Goal: Task Accomplishment & Management: Manage account settings

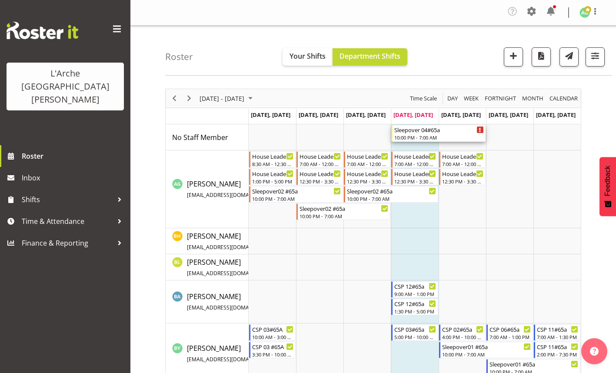
click at [410, 132] on div "Sleepover 04#65a" at bounding box center [438, 129] width 89 height 9
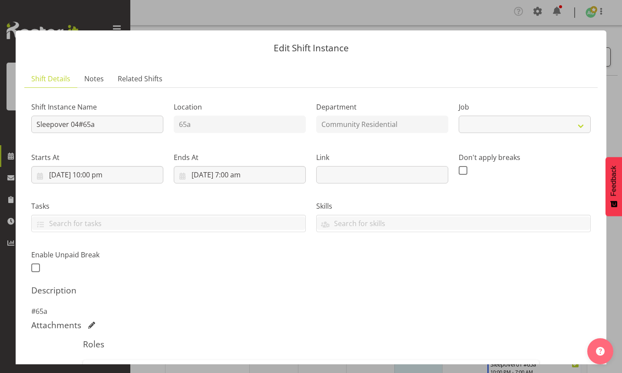
select select "3"
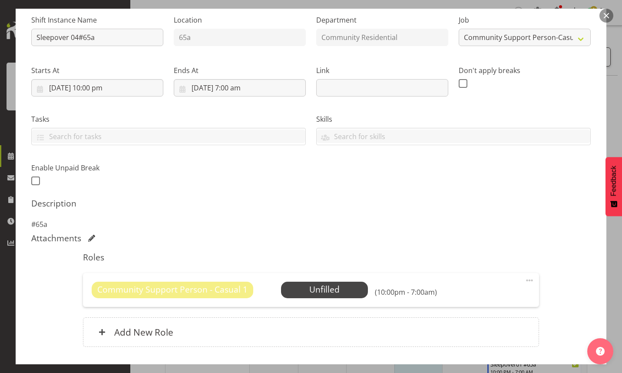
click at [524, 282] on span at bounding box center [529, 280] width 10 height 10
click at [477, 305] on link "Edit" at bounding box center [492, 301] width 83 height 16
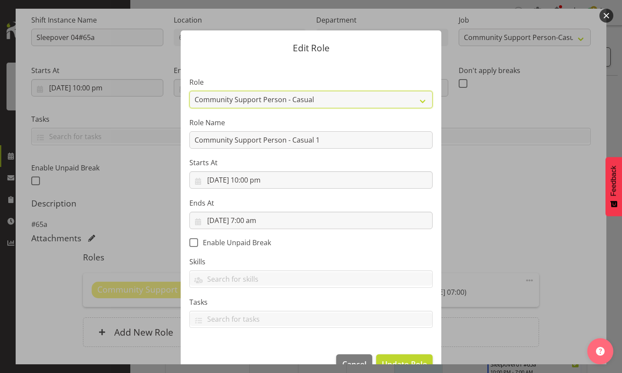
click at [419, 103] on select "Area Manager Art Coordination Community - SIL Community Leader Community Suppor…" at bounding box center [310, 99] width 243 height 17
select select "13"
click at [189, 91] on select "Area Manager Art Coordination Community - SIL Community Leader Community Suppor…" at bounding box center [310, 99] width 243 height 17
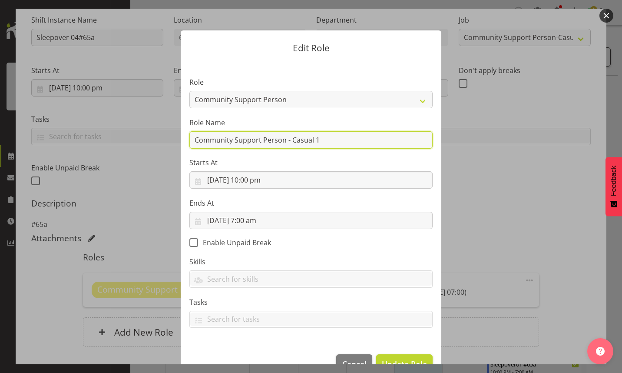
click at [327, 143] on input "Community Support Person - Casual 1" at bounding box center [310, 139] width 243 height 17
type input "C"
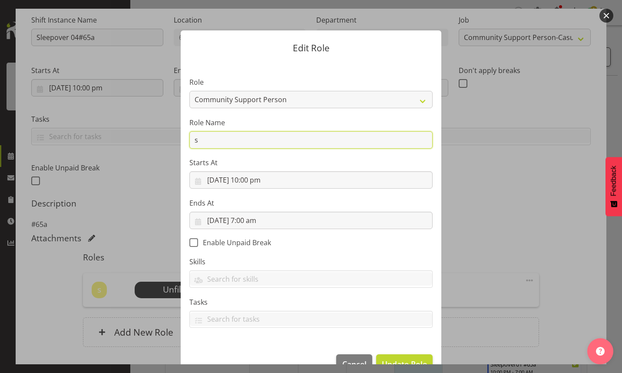
type input "sleepover #65a"
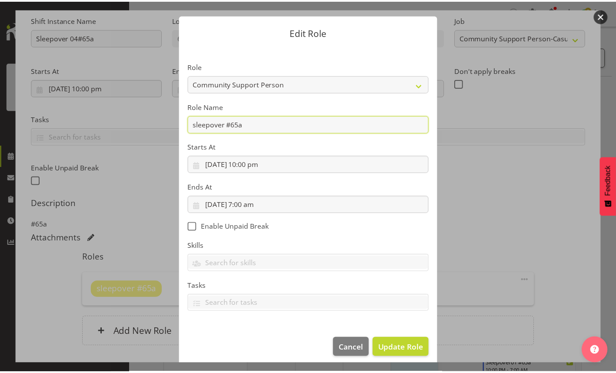
scroll to position [22, 0]
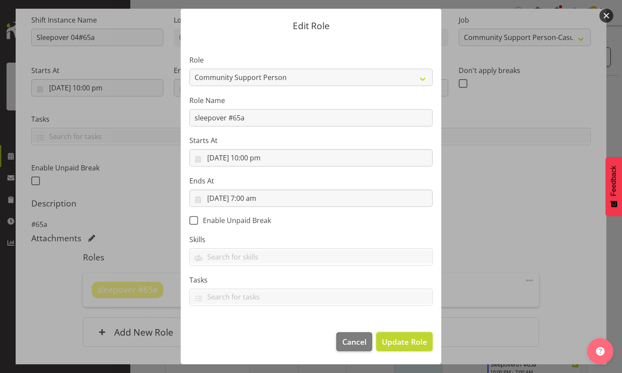
click at [399, 344] on span "Update Role" at bounding box center [404, 341] width 45 height 11
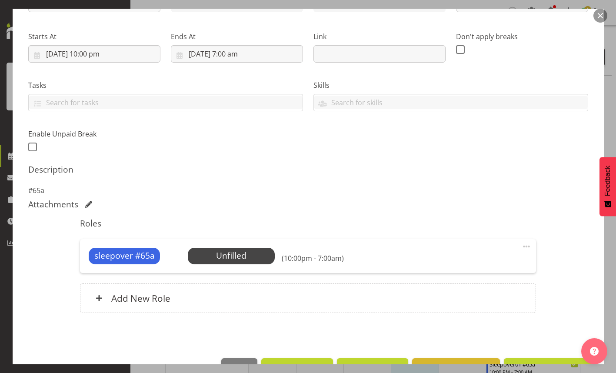
scroll to position [147, 0]
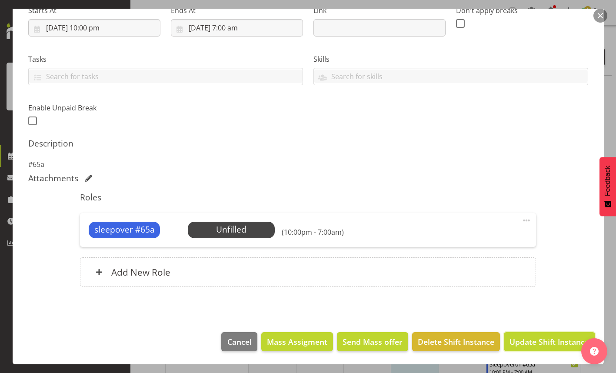
click at [537, 335] on button "Update Shift Instance" at bounding box center [548, 341] width 91 height 19
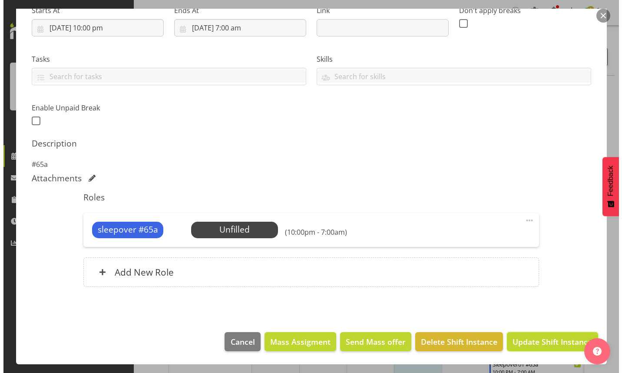
scroll to position [112, 0]
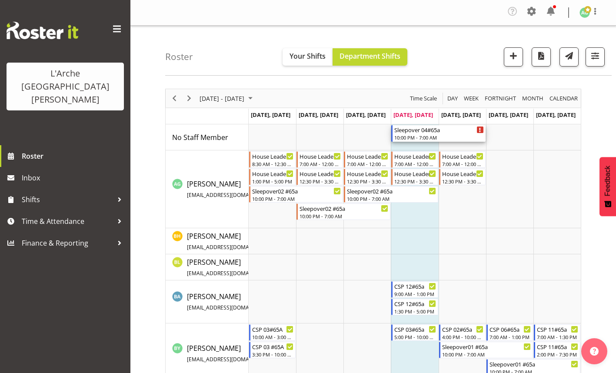
click at [411, 136] on div "10:00 PM - 7:00 AM" at bounding box center [438, 137] width 89 height 7
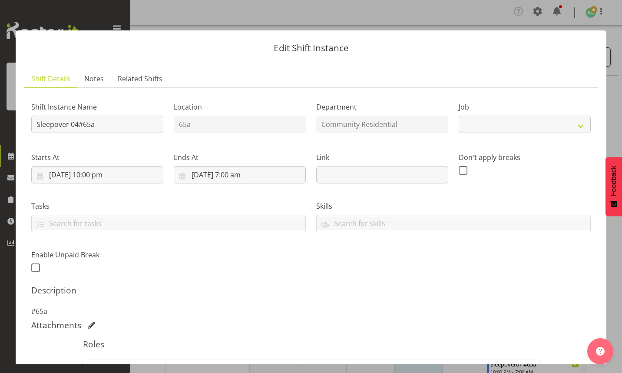
select select "3"
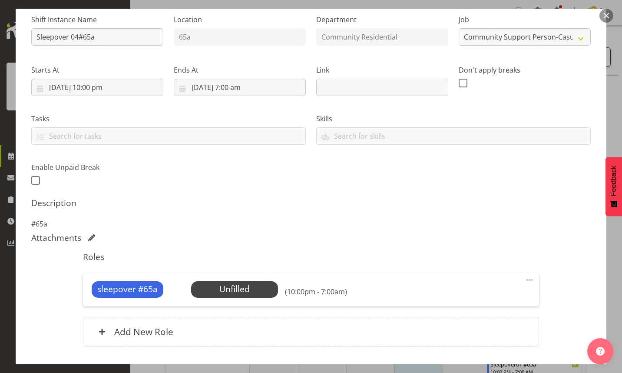
scroll to position [147, 0]
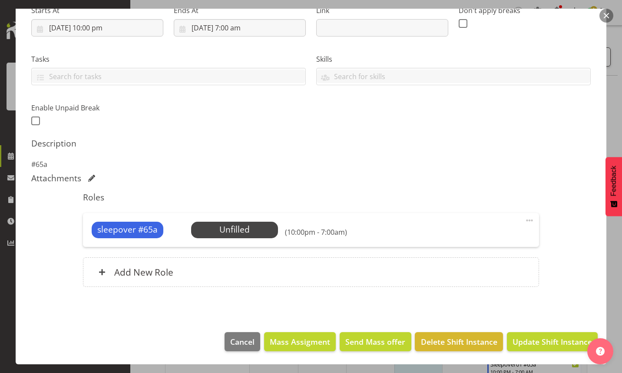
click at [0, 0] on span "Select Employee" at bounding box center [0, 0] width 0 height 0
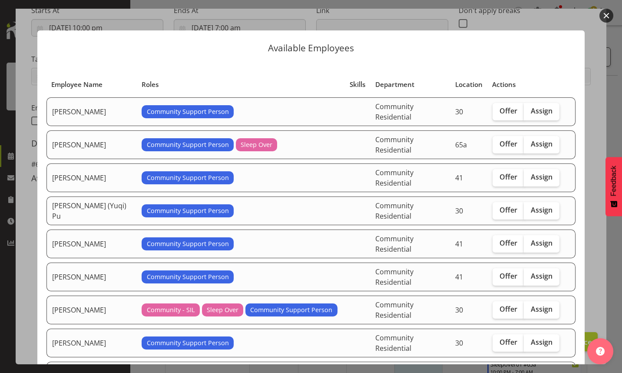
click at [531, 139] on span "Assign" at bounding box center [542, 143] width 22 height 9
click at [530, 141] on input "Assign" at bounding box center [527, 144] width 6 height 6
checkbox input "true"
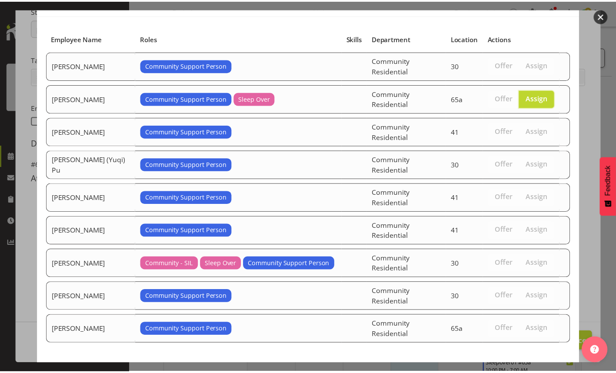
scroll to position [60, 0]
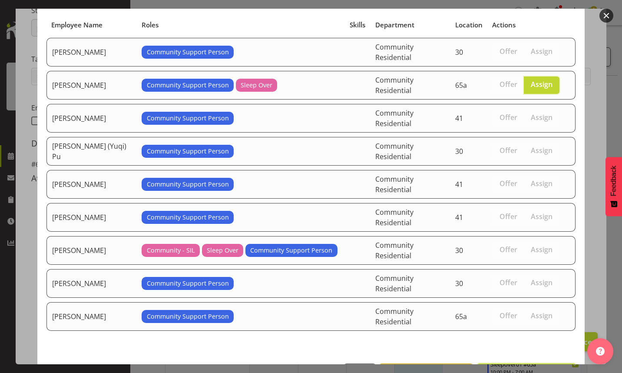
click at [517, 368] on span "Assign [PERSON_NAME]" at bounding box center [527, 373] width 88 height 10
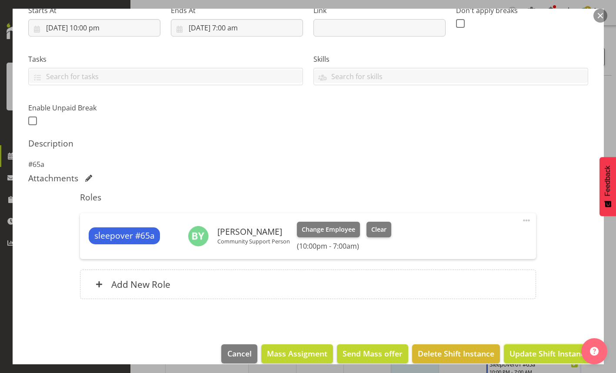
click at [527, 351] on span "Update Shift Instance" at bounding box center [548, 353] width 79 height 11
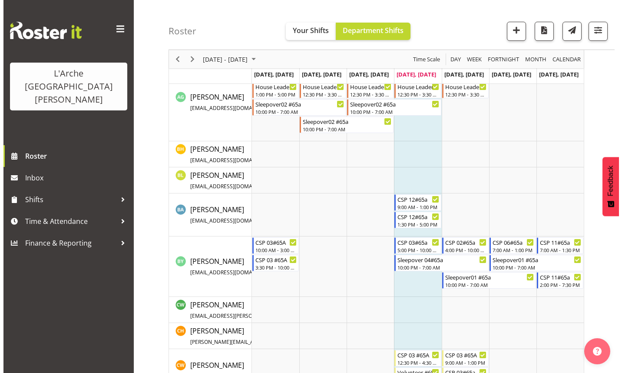
scroll to position [130, 0]
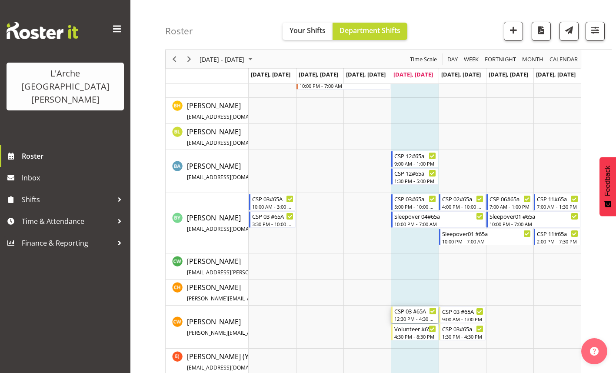
click at [408, 317] on div "12:30 PM - 4:30 PM" at bounding box center [415, 318] width 42 height 7
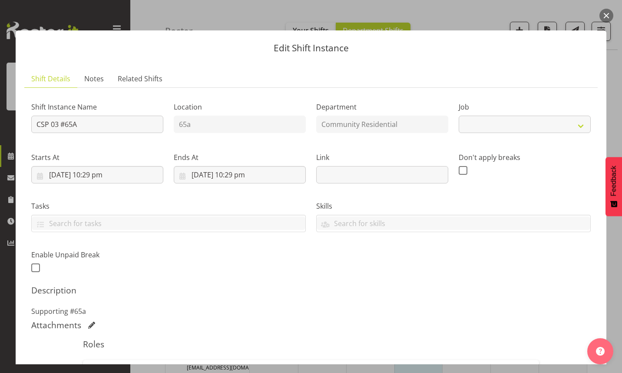
select select "3"
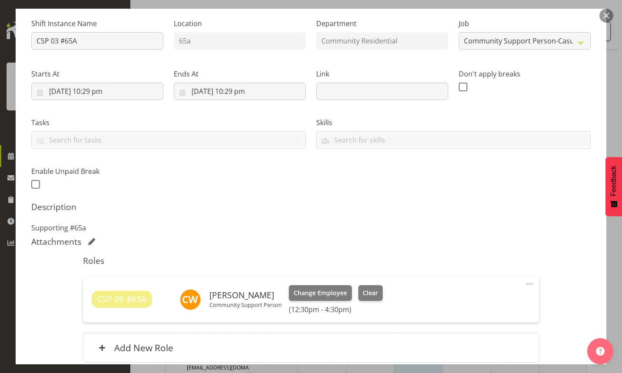
scroll to position [159, 0]
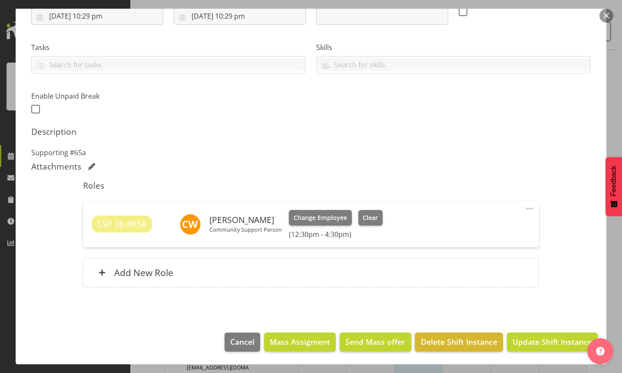
click at [524, 208] on span at bounding box center [529, 208] width 10 height 10
click at [465, 227] on link "Edit" at bounding box center [492, 230] width 83 height 16
select select "7"
select select "2025"
select select "12"
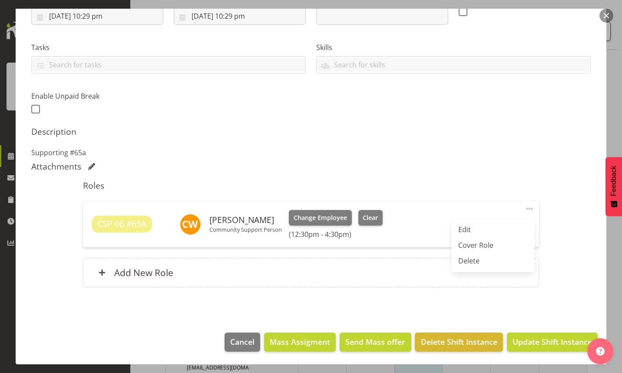
select select "30"
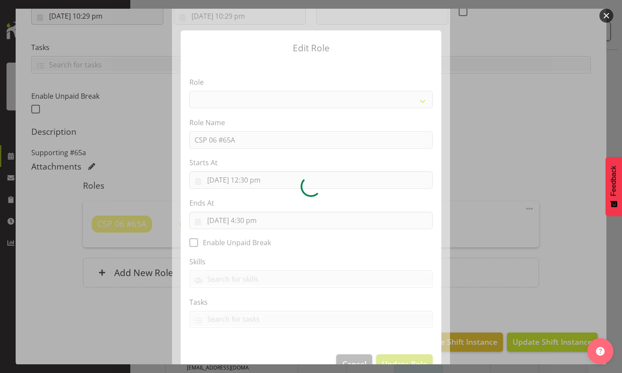
select select "287"
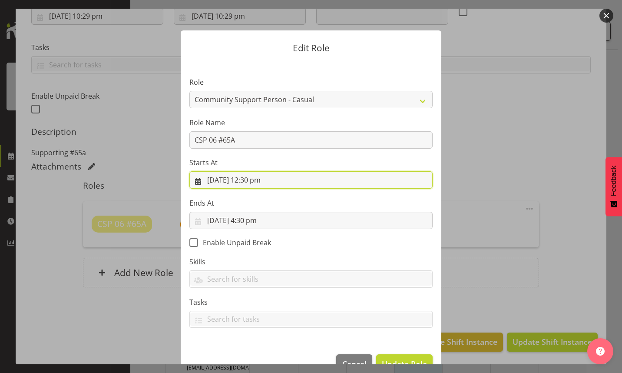
click at [252, 180] on input "[DATE] 12:30 pm" at bounding box center [310, 179] width 243 height 17
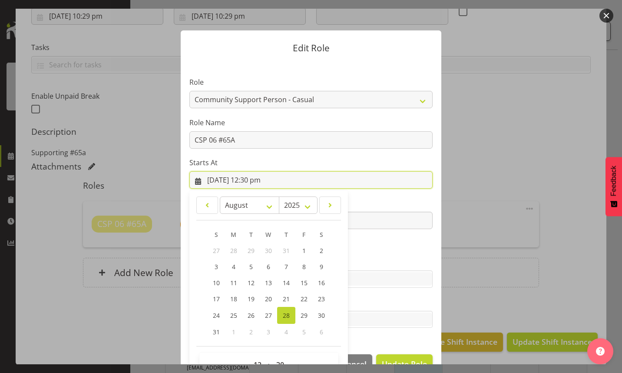
scroll to position [23, 0]
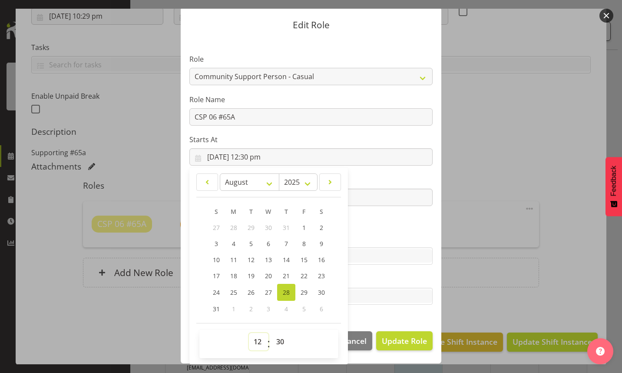
click at [252, 340] on select "00 01 02 03 04 05 06 07 08 09 10 11 12 13 14 15 16 17 18 19 20 21 22 23" at bounding box center [259, 341] width 20 height 17
select select "10"
click at [249, 333] on select "00 01 02 03 04 05 06 07 08 09 10 11 12 13 14 15 16 17 18 19 20 21 22 23" at bounding box center [259, 341] width 20 height 17
type input "[DATE] 10:30 am"
click at [275, 343] on select "00 01 02 03 04 05 06 07 08 09 10 11 12 13 14 15 16 17 18 19 20 21 22 23 24 25 2…" at bounding box center [282, 341] width 20 height 17
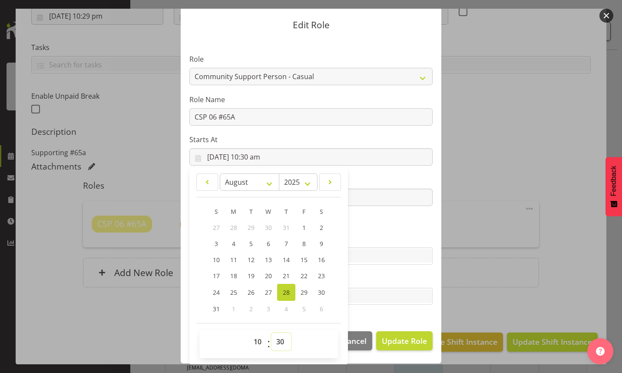
select select "9"
click at [272, 333] on select "00 01 02 03 04 05 06 07 08 09 10 11 12 13 14 15 16 17 18 19 20 21 22 23 24 25 2…" at bounding box center [282, 341] width 20 height 17
type input "[DATE] 10:09 am"
click at [255, 342] on select "00 01 02 03 04 05 06 07 08 09 10 11 12 13 14 15 16 17 18 19 20 21 22 23" at bounding box center [259, 341] width 20 height 17
select select "9"
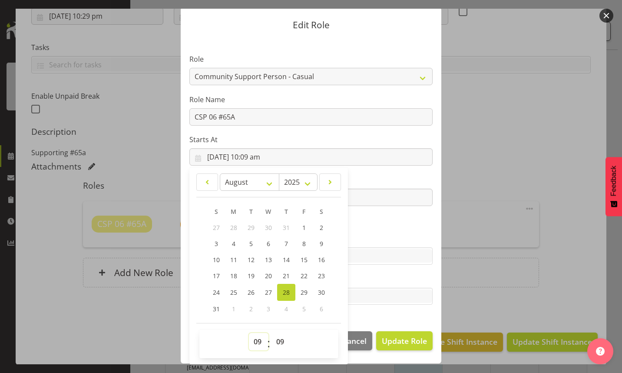
click at [249, 333] on select "00 01 02 03 04 05 06 07 08 09 10 11 12 13 14 15 16 17 18 19 20 21 22 23" at bounding box center [259, 341] width 20 height 17
type input "[DATE] 9:09 am"
click at [278, 342] on select "00 01 02 03 04 05 06 07 08 09 10 11 12 13 14 15 16 17 18 19 20 21 22 23 24 25 2…" at bounding box center [282, 341] width 20 height 17
select select "30"
click at [272, 333] on select "00 01 02 03 04 05 06 07 08 09 10 11 12 13 14 15 16 17 18 19 20 21 22 23 24 25 2…" at bounding box center [282, 341] width 20 height 17
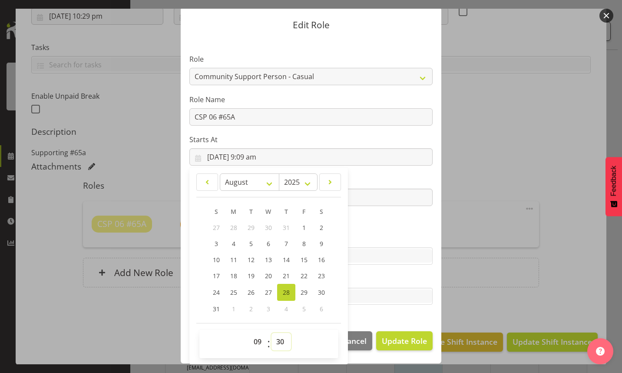
type input "[DATE] 9:30 am"
click at [419, 274] on label "Tasks" at bounding box center [310, 279] width 243 height 10
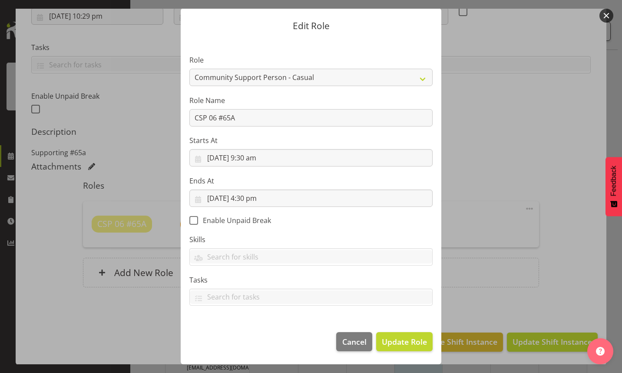
scroll to position [22, 0]
click at [251, 159] on input "[DATE] 9:30 am" at bounding box center [310, 157] width 243 height 17
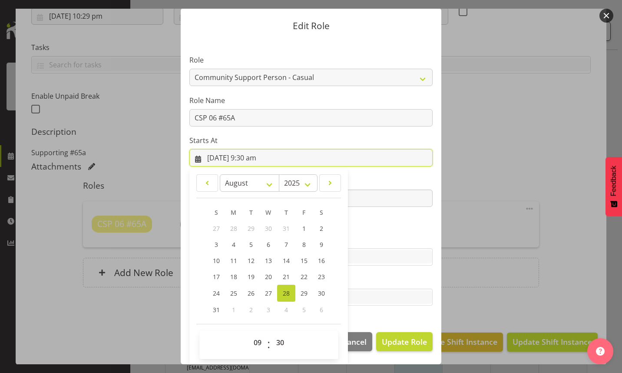
scroll to position [23, 0]
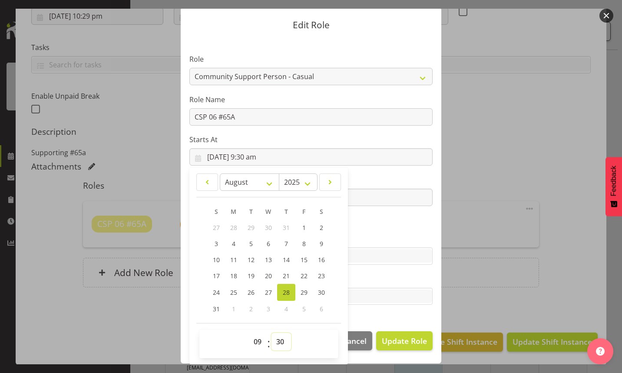
click at [275, 338] on select "00 01 02 03 04 05 06 07 08 09 10 11 12 13 14 15 16 17 18 19 20 21 22 23 24 25 2…" at bounding box center [282, 341] width 20 height 17
select select "0"
click at [272, 333] on select "00 01 02 03 04 05 06 07 08 09 10 11 12 13 14 15 16 17 18 19 20 21 22 23 24 25 2…" at bounding box center [282, 341] width 20 height 17
type input "[DATE] 9:00 am"
click at [394, 315] on section "Role Area Manager Art Coordination Community - SIL Community Leader Community S…" at bounding box center [311, 180] width 261 height 284
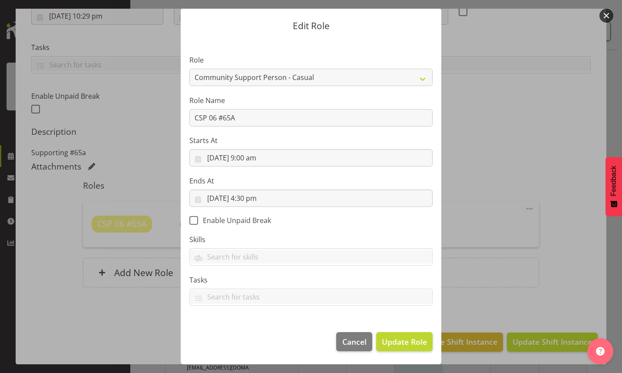
scroll to position [22, 0]
click at [252, 159] on input "[DATE] 9:00 am" at bounding box center [310, 157] width 243 height 17
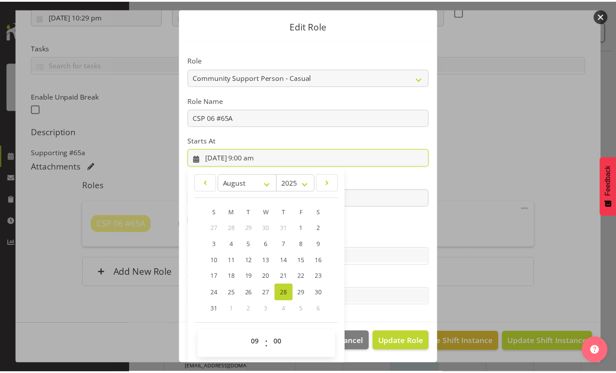
scroll to position [23, 0]
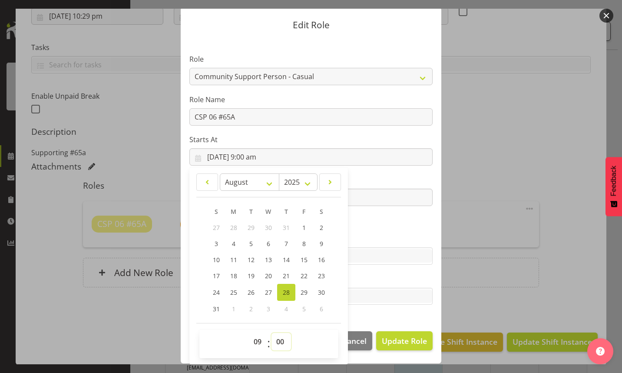
click at [277, 344] on select "00 01 02 03 04 05 06 07 08 09 10 11 12 13 14 15 16 17 18 19 20 21 22 23 24 25 2…" at bounding box center [282, 341] width 20 height 17
select select "30"
click at [272, 333] on select "00 01 02 03 04 05 06 07 08 09 10 11 12 13 14 15 16 17 18 19 20 21 22 23 24 25 2…" at bounding box center [282, 341] width 20 height 17
type input "[DATE] 9:30 am"
click at [396, 338] on span "Update Role" at bounding box center [404, 340] width 45 height 11
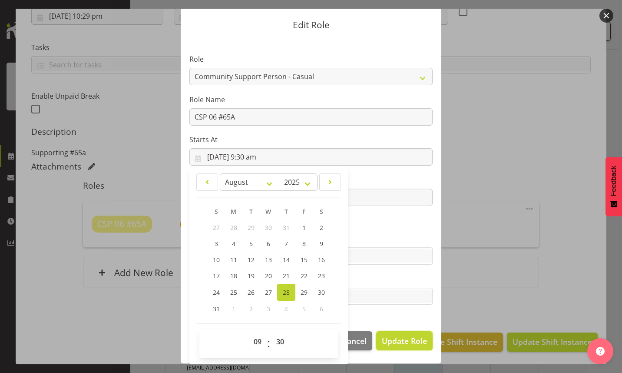
select select
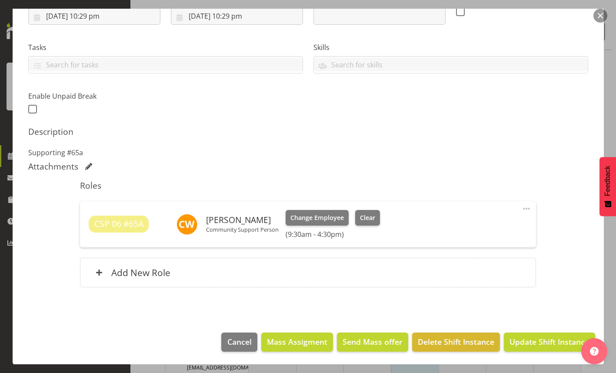
click at [522, 205] on span at bounding box center [526, 208] width 10 height 10
click at [454, 230] on link "Edit" at bounding box center [489, 230] width 83 height 16
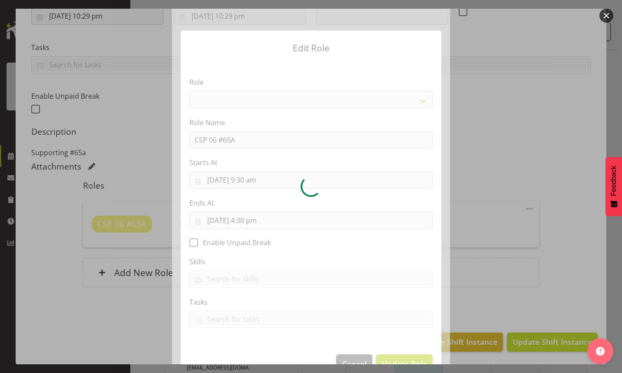
select select "287"
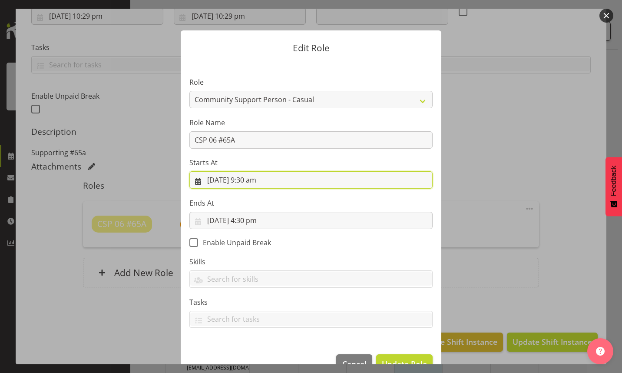
click at [254, 181] on input "[DATE] 9:30 am" at bounding box center [310, 179] width 243 height 17
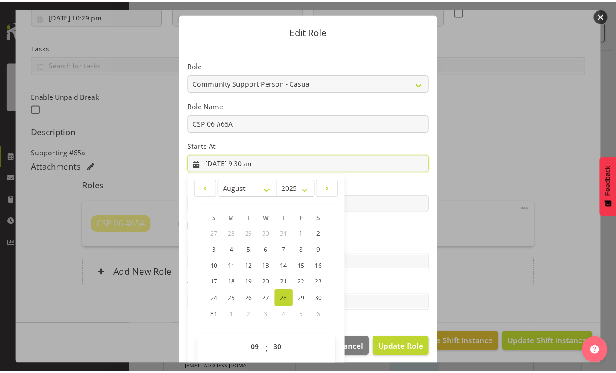
scroll to position [23, 0]
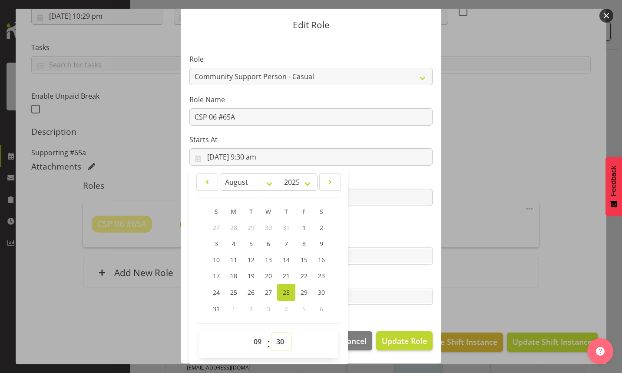
click at [275, 344] on select "00 01 02 03 04 05 06 07 08 09 10 11 12 13 14 15 16 17 18 19 20 21 22 23 24 25 2…" at bounding box center [282, 341] width 20 height 17
select select "0"
click at [272, 333] on select "00 01 02 03 04 05 06 07 08 09 10 11 12 13 14 15 16 17 18 19 20 21 22 23 24 25 2…" at bounding box center [282, 341] width 20 height 17
type input "[DATE] 9:00 am"
click at [391, 341] on span "Update Role" at bounding box center [404, 340] width 45 height 11
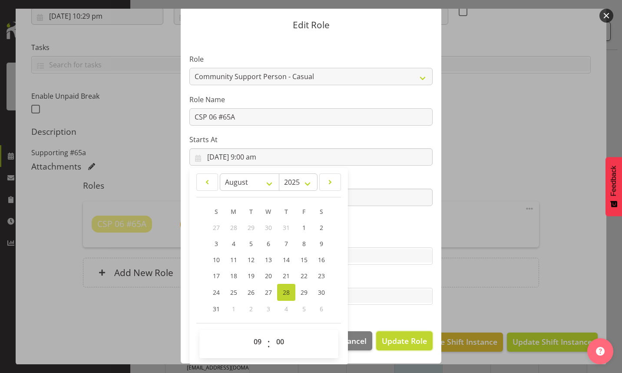
select select
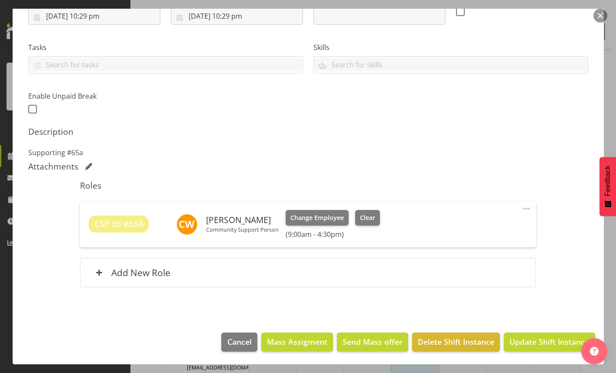
click at [521, 208] on span at bounding box center [526, 208] width 10 height 10
click at [455, 229] on link "Edit" at bounding box center [489, 230] width 83 height 16
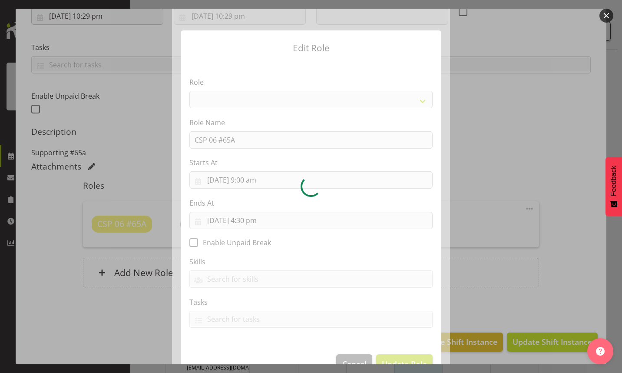
select select "287"
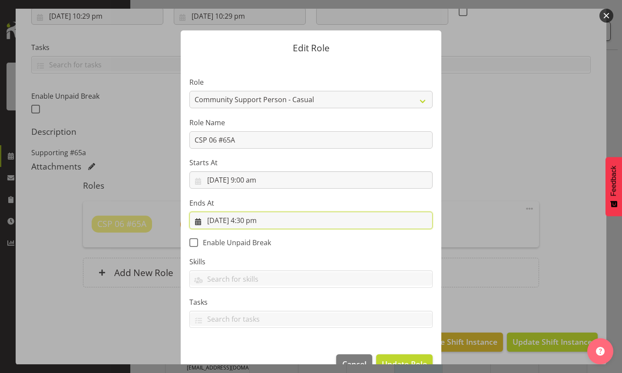
click at [249, 222] on input "[DATE] 4:30 pm" at bounding box center [310, 220] width 243 height 17
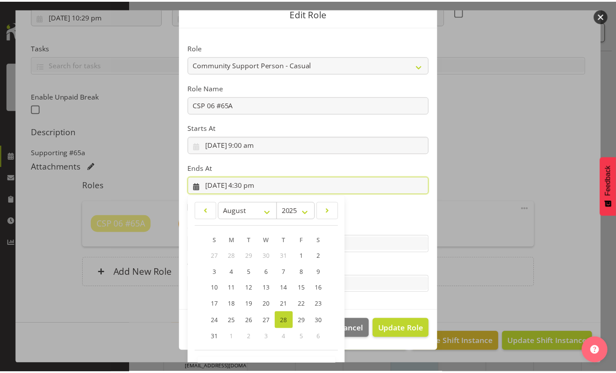
scroll to position [63, 0]
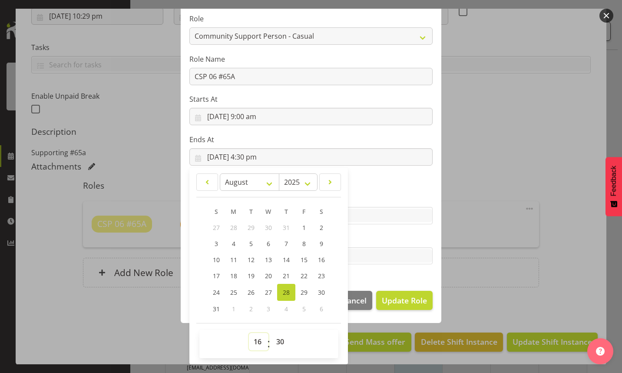
click at [255, 338] on select "00 01 02 03 04 05 06 07 08 09 10 11 12 13 14 15 16 17 18 19 20 21 22 23" at bounding box center [259, 341] width 20 height 17
select select "15"
click at [249, 333] on select "00 01 02 03 04 05 06 07 08 09 10 11 12 13 14 15 16 17 18 19 20 21 22 23" at bounding box center [259, 341] width 20 height 17
type input "[DATE] 3:30 pm"
click at [275, 342] on select "00 01 02 03 04 05 06 07 08 09 10 11 12 13 14 15 16 17 18 19 20 21 22 23 24 25 2…" at bounding box center [282, 341] width 20 height 17
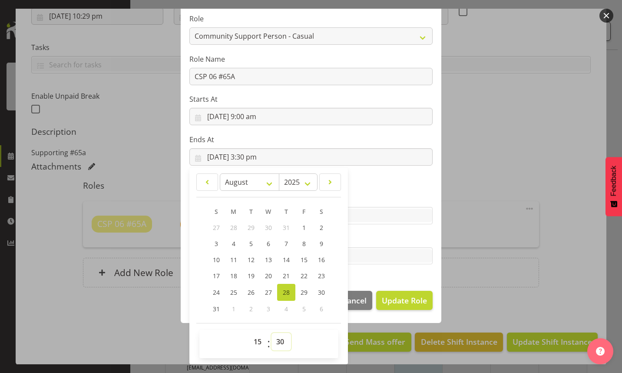
select select "0"
click at [272, 333] on select "00 01 02 03 04 05 06 07 08 09 10 11 12 13 14 15 16 17 18 19 20 21 22 23 24 25 2…" at bounding box center [282, 341] width 20 height 17
type input "[DATE] 3:00 pm"
click at [406, 295] on span "Update Role" at bounding box center [404, 300] width 45 height 11
select select
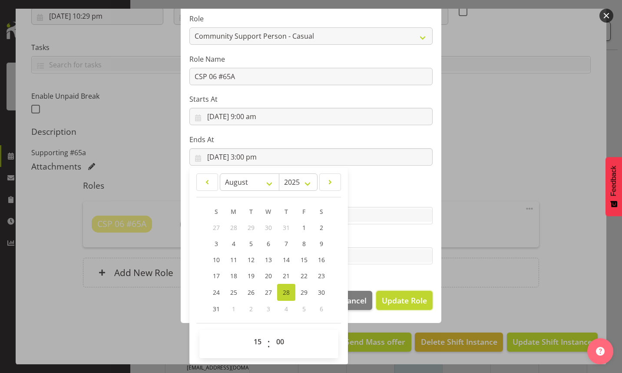
select select
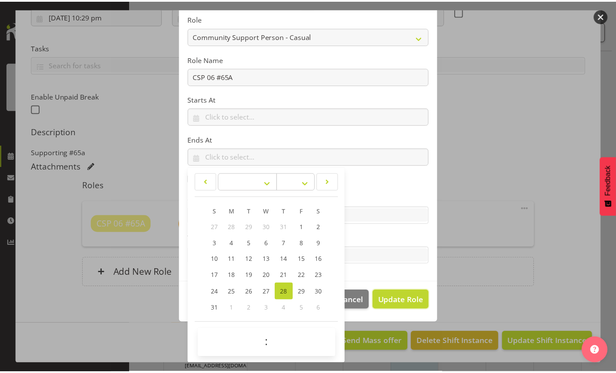
scroll to position [63, 0]
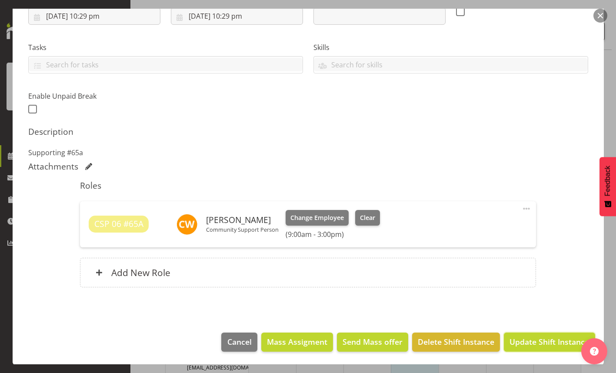
click at [528, 339] on span "Update Shift Instance" at bounding box center [548, 341] width 79 height 11
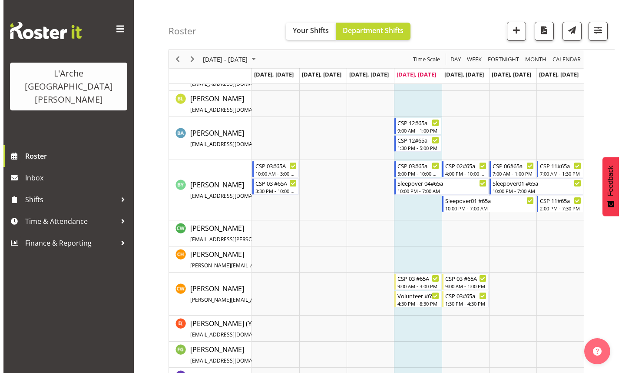
scroll to position [174, 0]
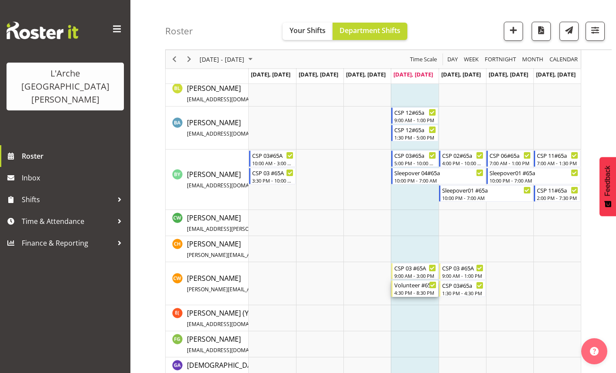
click at [415, 288] on div "Volunteer #65a" at bounding box center [415, 284] width 42 height 9
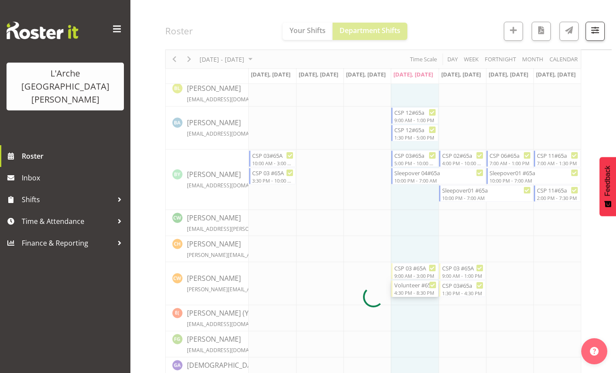
select select
select select "7"
select select "2025"
select select "16"
select select "30"
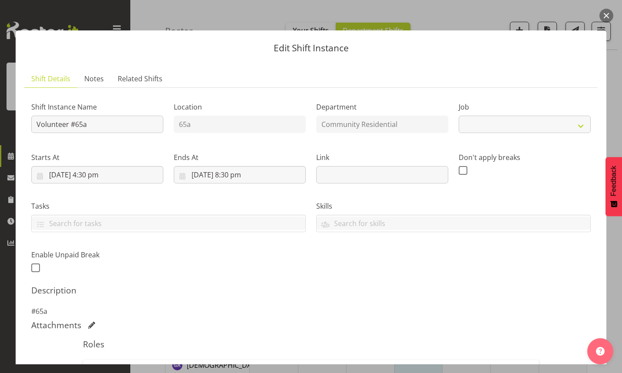
select select "4550"
click at [92, 174] on input "[DATE] 4:30 pm" at bounding box center [97, 174] width 132 height 17
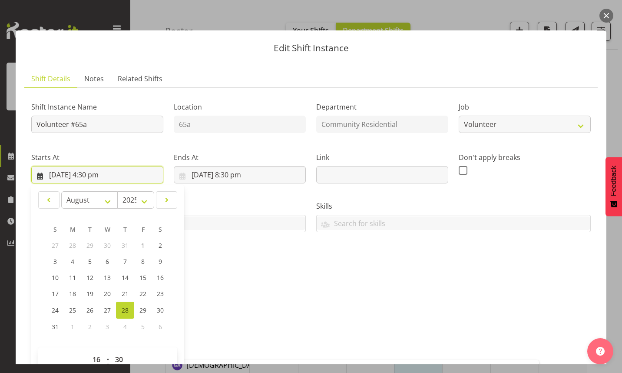
scroll to position [43, 0]
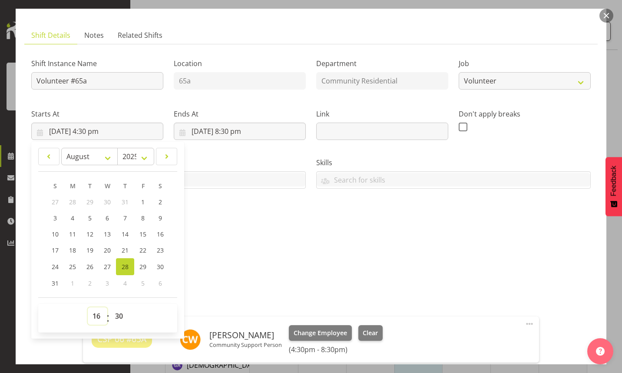
click at [97, 317] on select "00 01 02 03 04 05 06 07 08 09 10 11 12 13 14 15 16 17 18 19 20 21 22 23" at bounding box center [98, 315] width 20 height 17
select select "15"
click at [88, 307] on select "00 01 02 03 04 05 06 07 08 09 10 11 12 13 14 15 16 17 18 19 20 21 22 23" at bounding box center [98, 315] width 20 height 17
type input "[DATE] 3:30 pm"
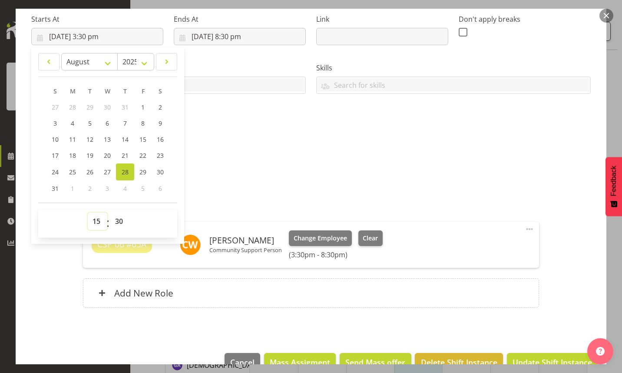
scroll to position [159, 0]
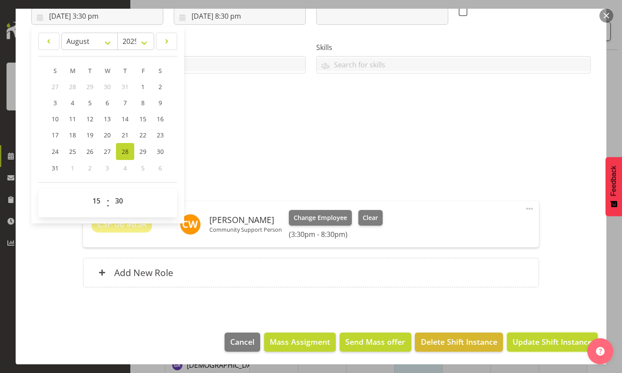
click at [521, 340] on span "Update Shift Instance" at bounding box center [552, 341] width 79 height 11
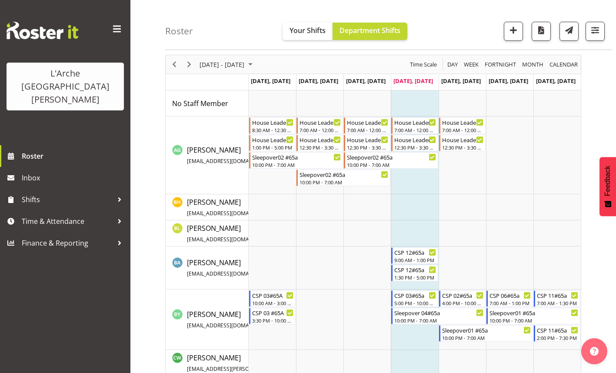
scroll to position [0, 0]
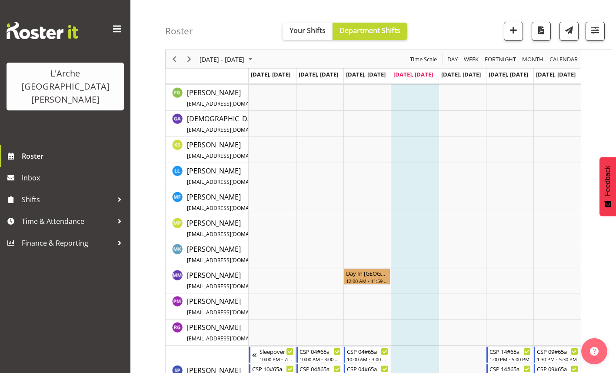
scroll to position [486, 0]
